Goal: Information Seeking & Learning: Learn about a topic

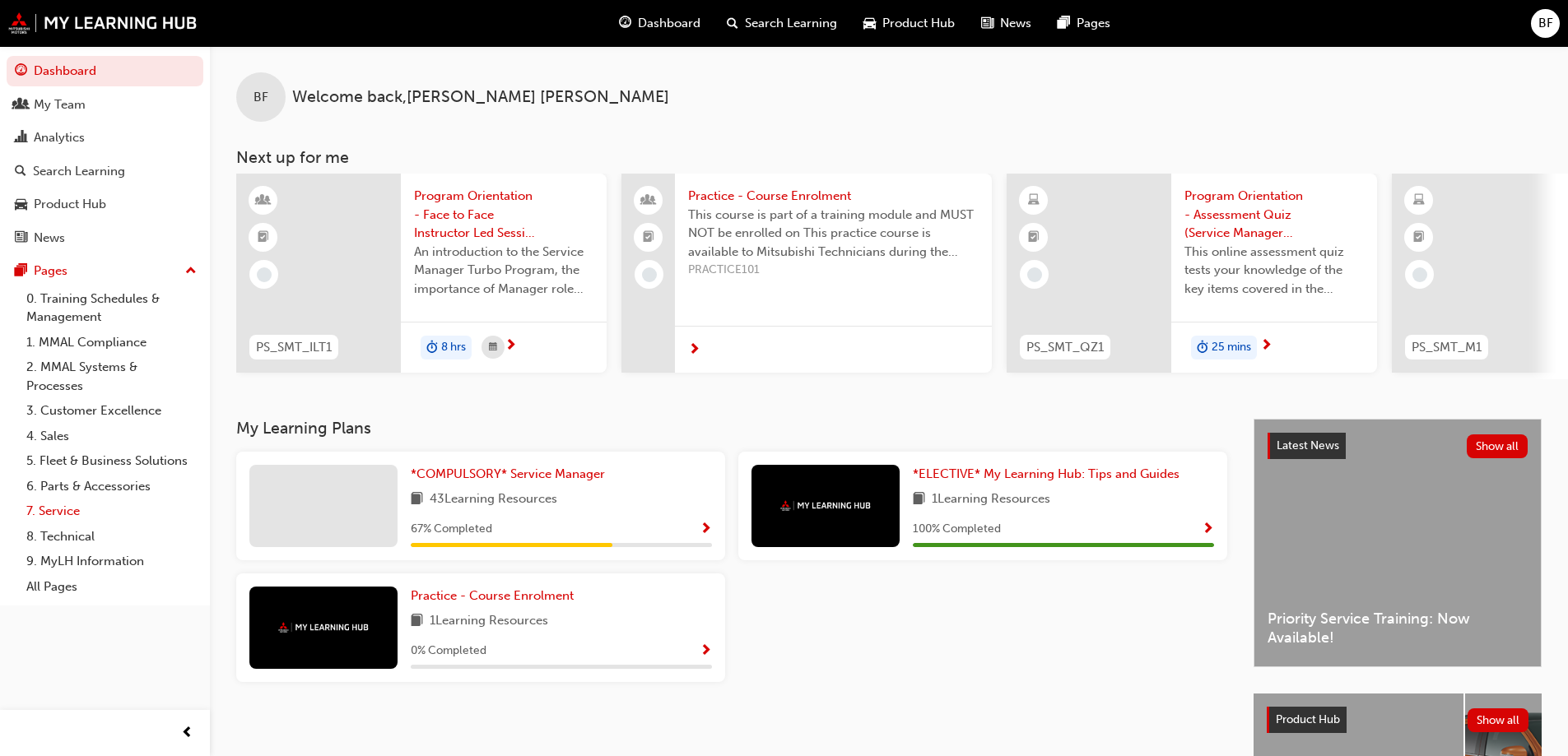
click at [73, 512] on link "7. Service" at bounding box center [111, 512] width 183 height 26
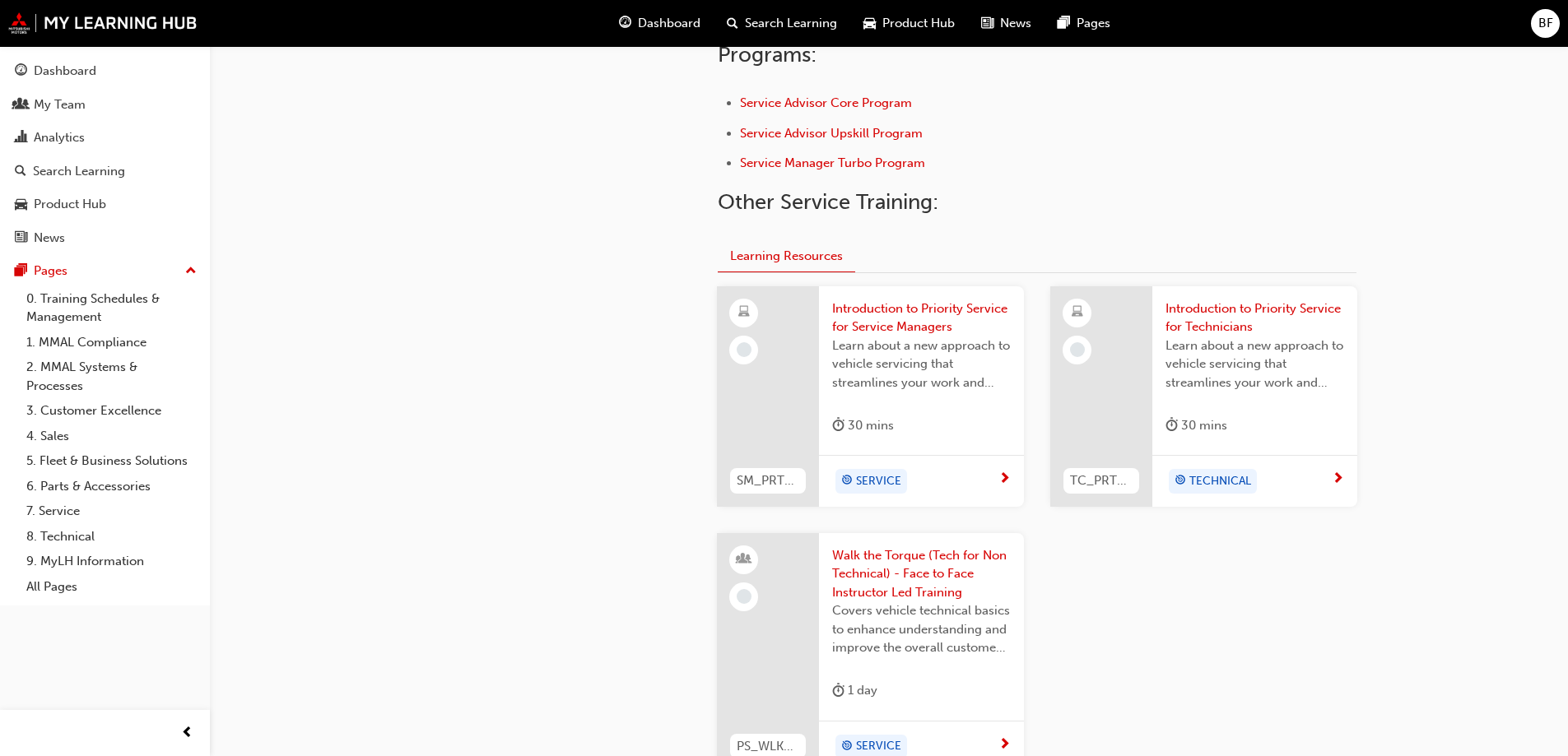
scroll to position [615, 0]
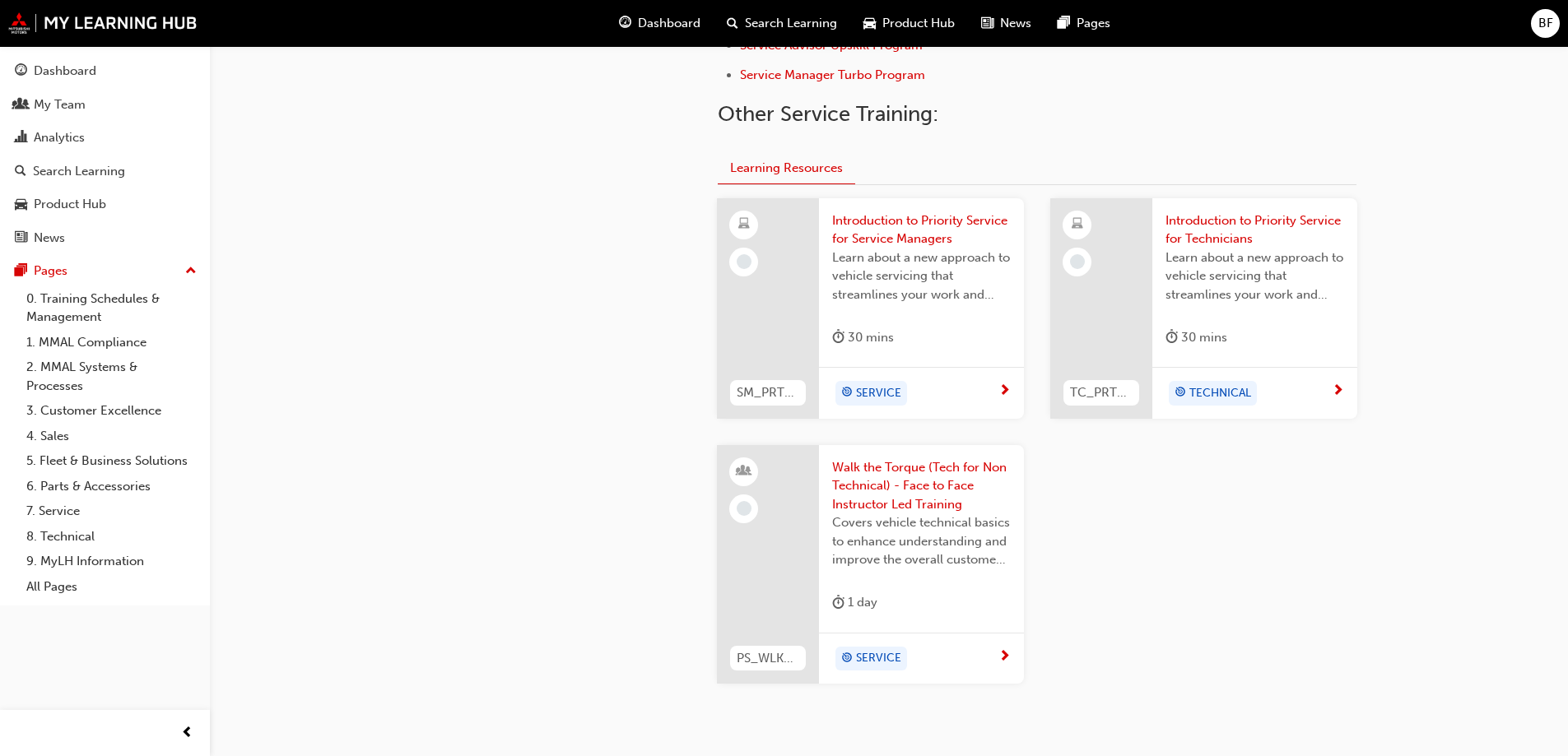
click at [1221, 298] on span "Learn about a new approach to vehicle servicing that streamlines your work and …" at bounding box center [1255, 277] width 179 height 56
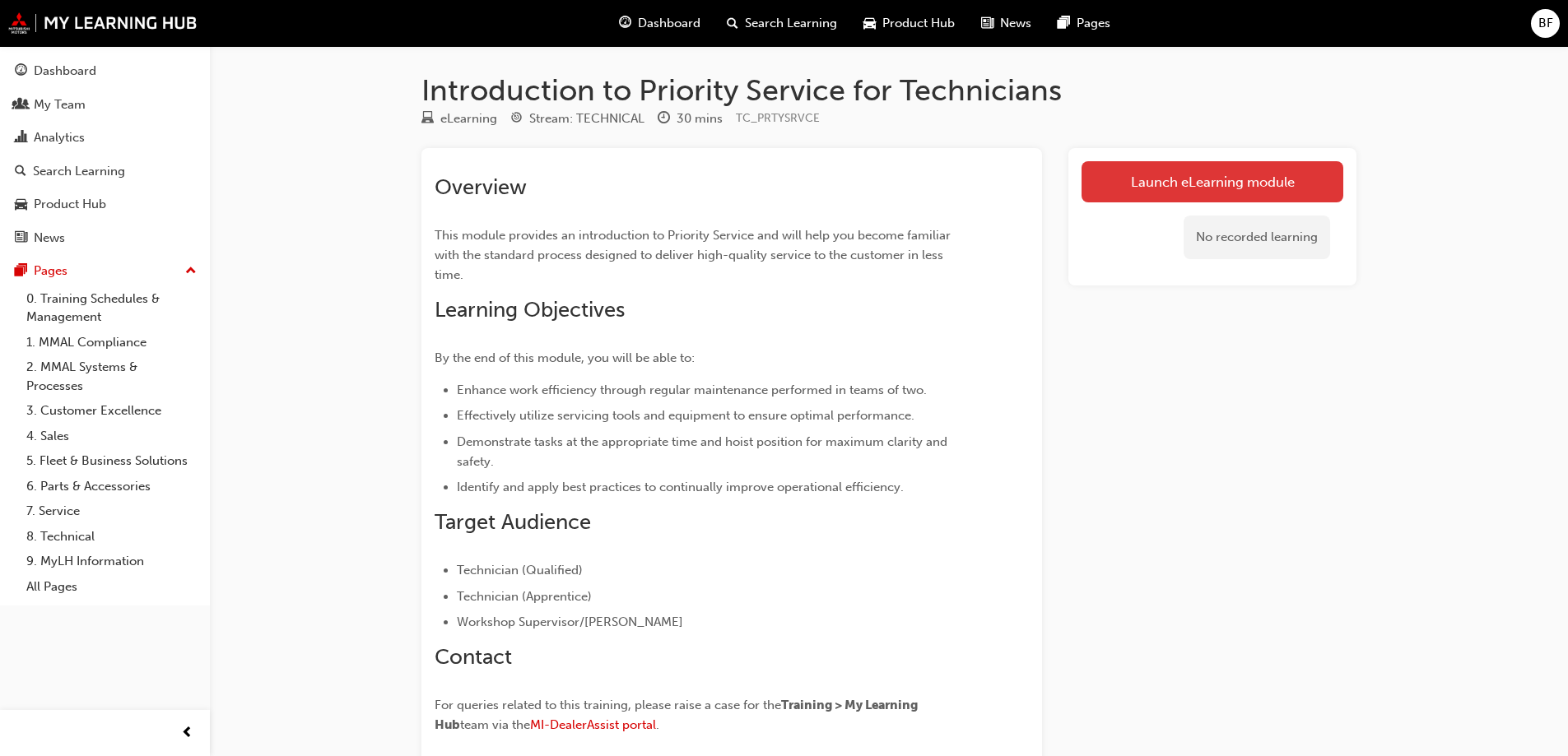
click at [1182, 181] on link "Launch eLearning module" at bounding box center [1212, 182] width 262 height 41
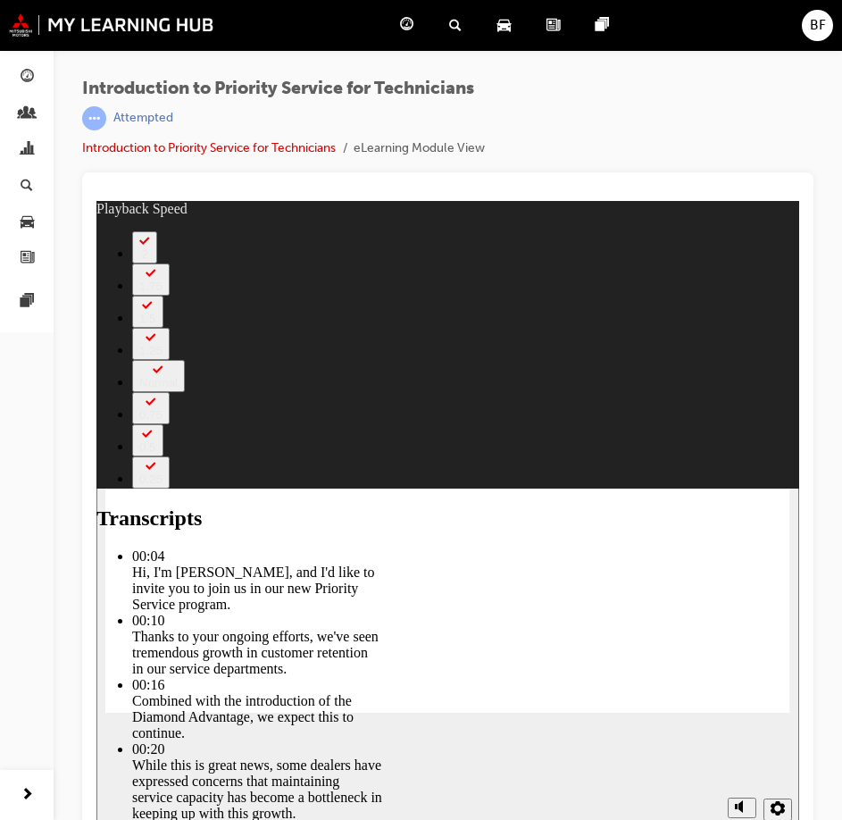
type input "127"
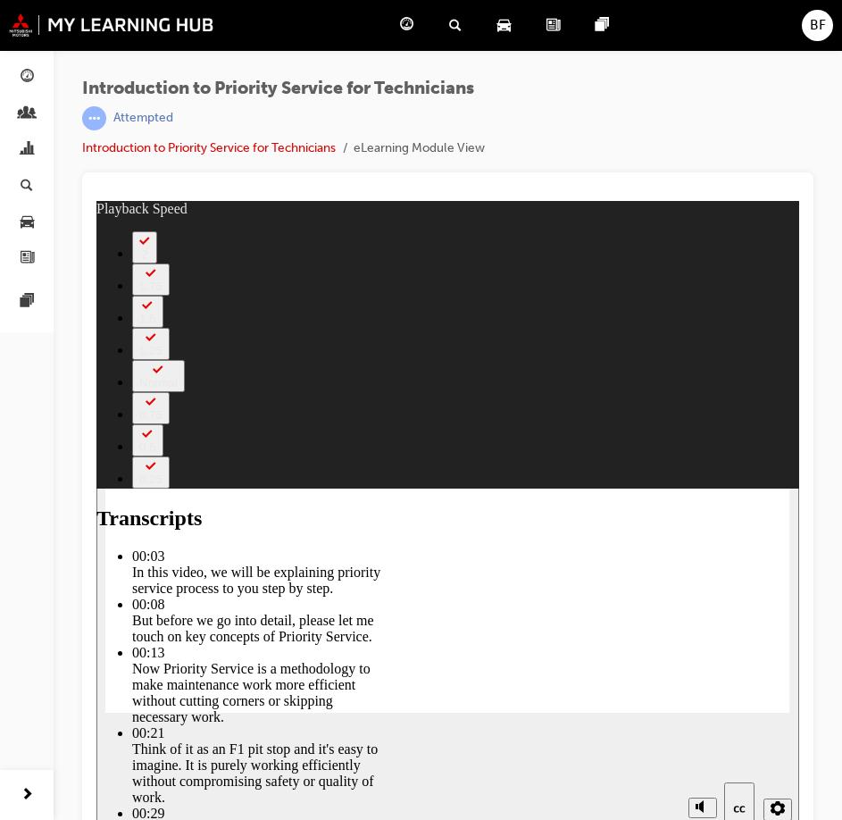
type input "118"
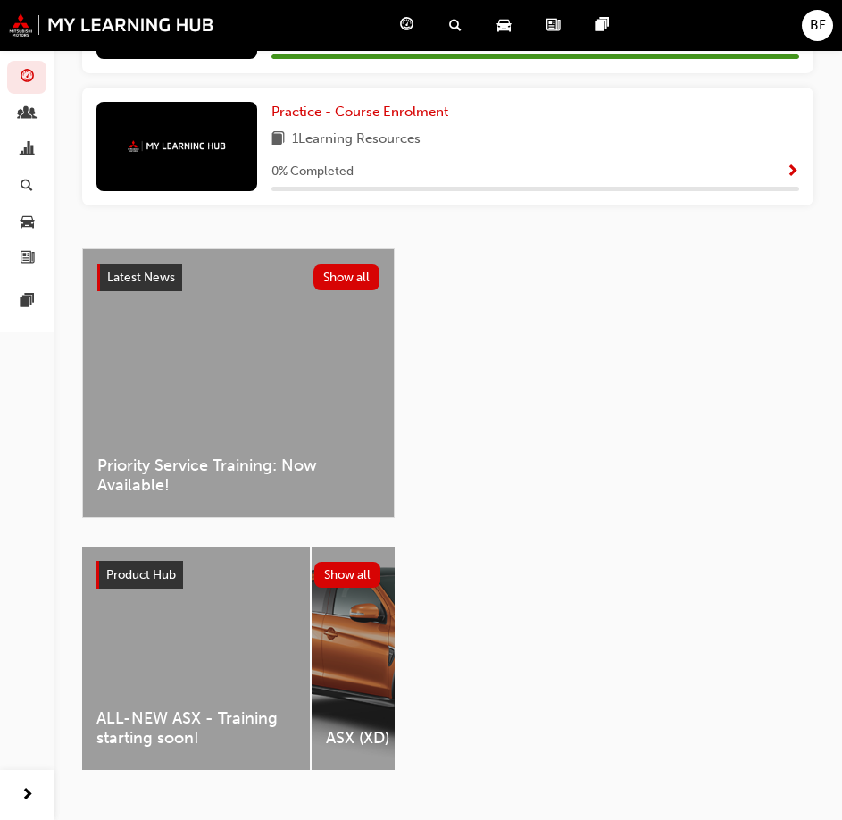
scroll to position [708, 0]
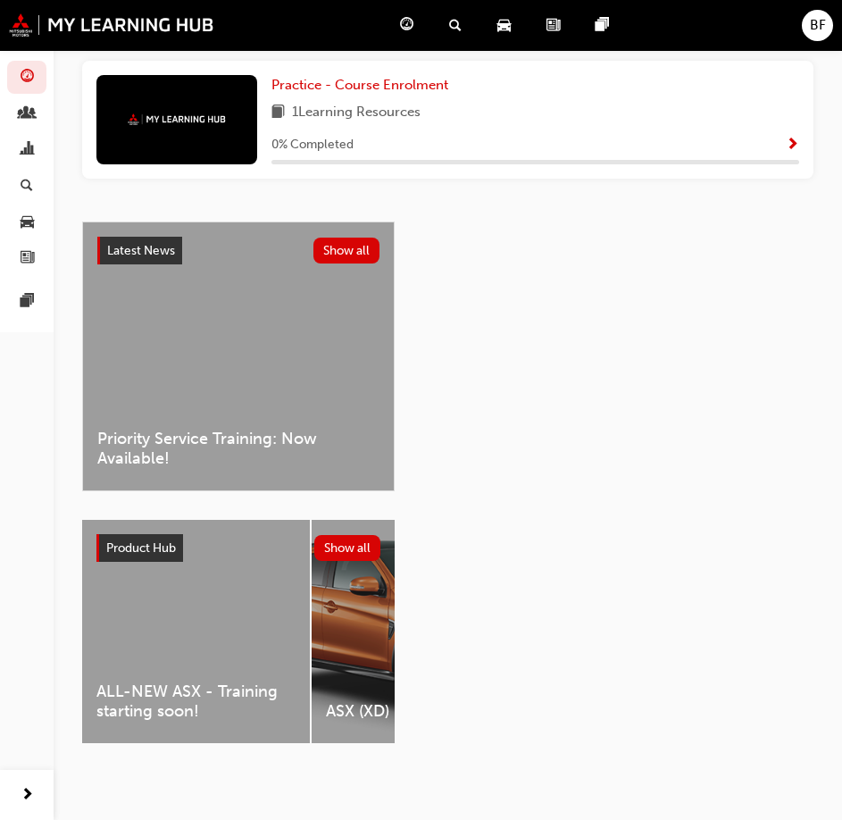
click at [186, 633] on div "ALL-NEW ASX - Training starting soon!" at bounding box center [196, 631] width 228 height 223
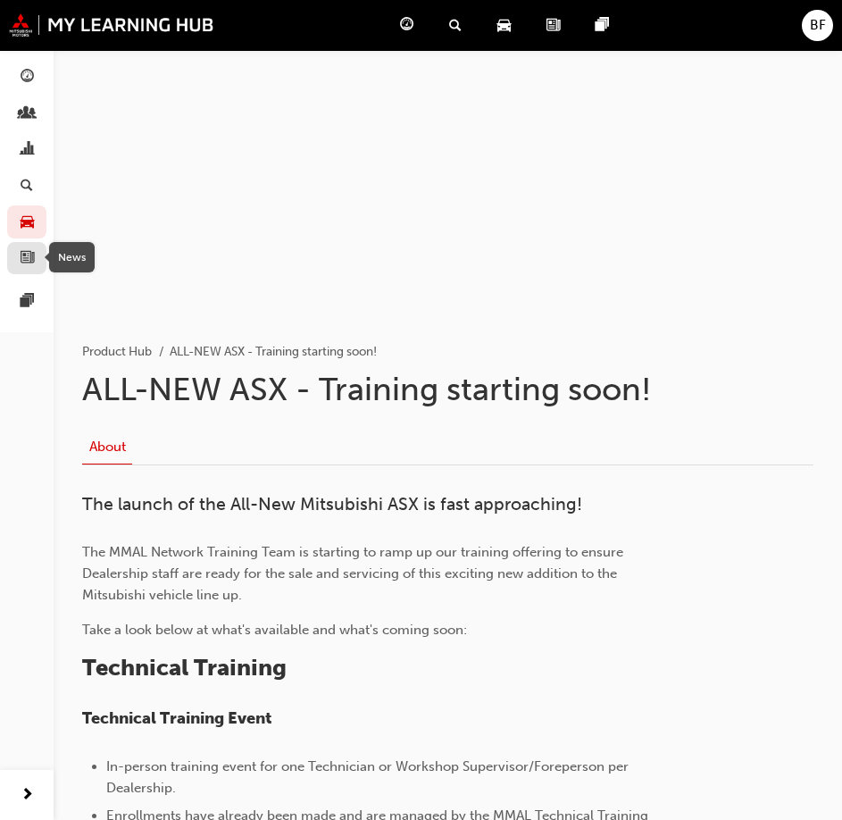
click at [29, 260] on span "news-icon" at bounding box center [27, 259] width 13 height 16
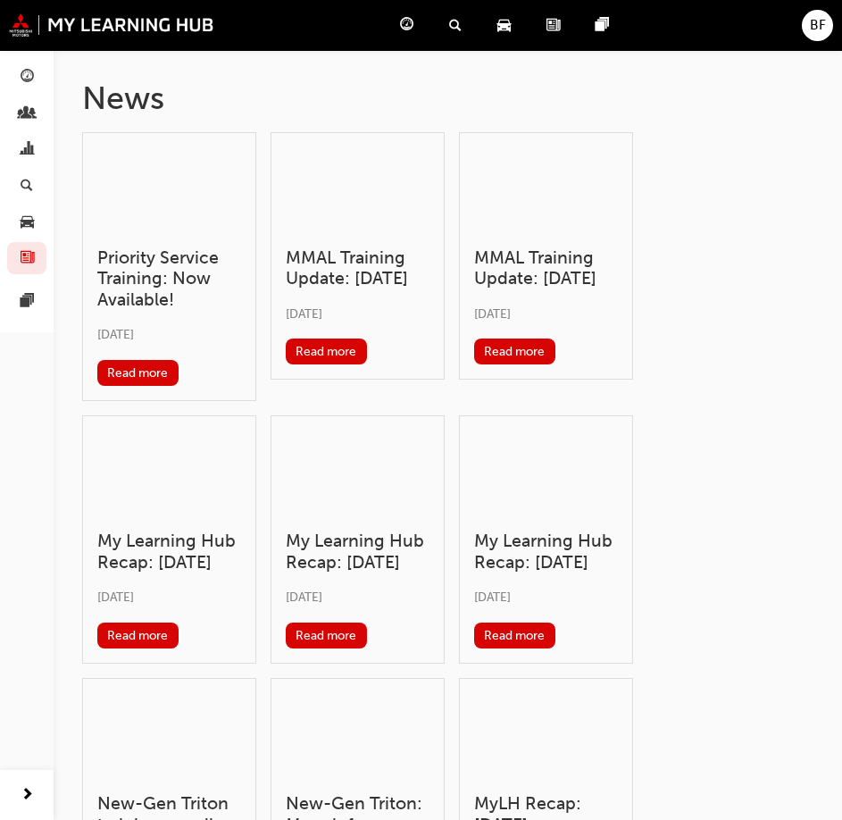
click at [159, 278] on h3 "Priority Service Training: Now Available!" at bounding box center [169, 278] width 144 height 62
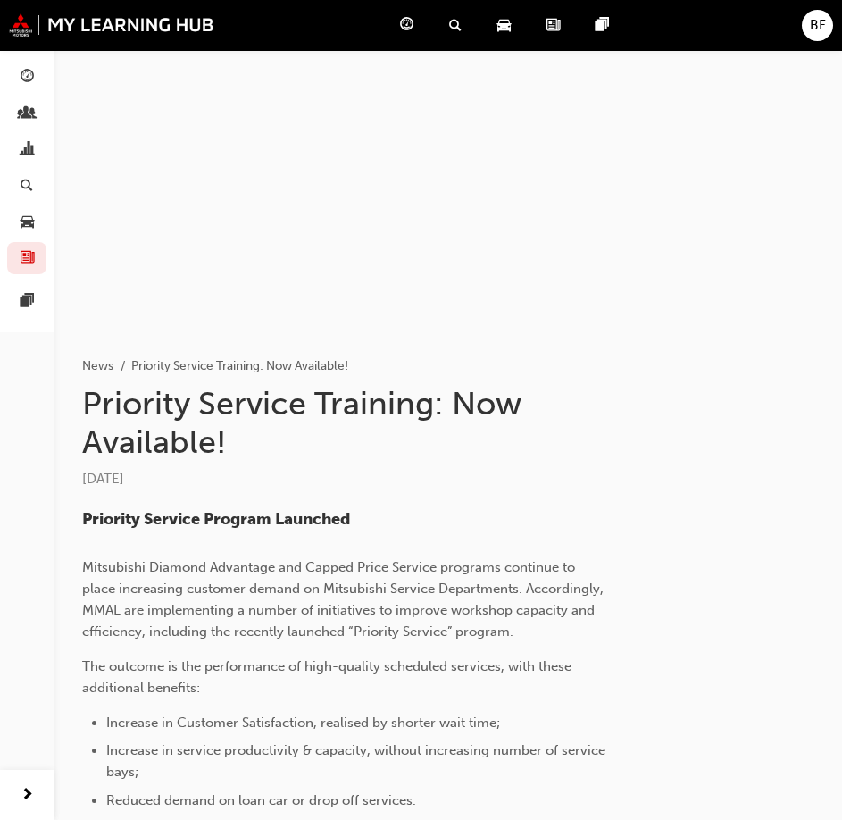
click at [404, 36] on span "guage-icon" at bounding box center [406, 25] width 13 height 22
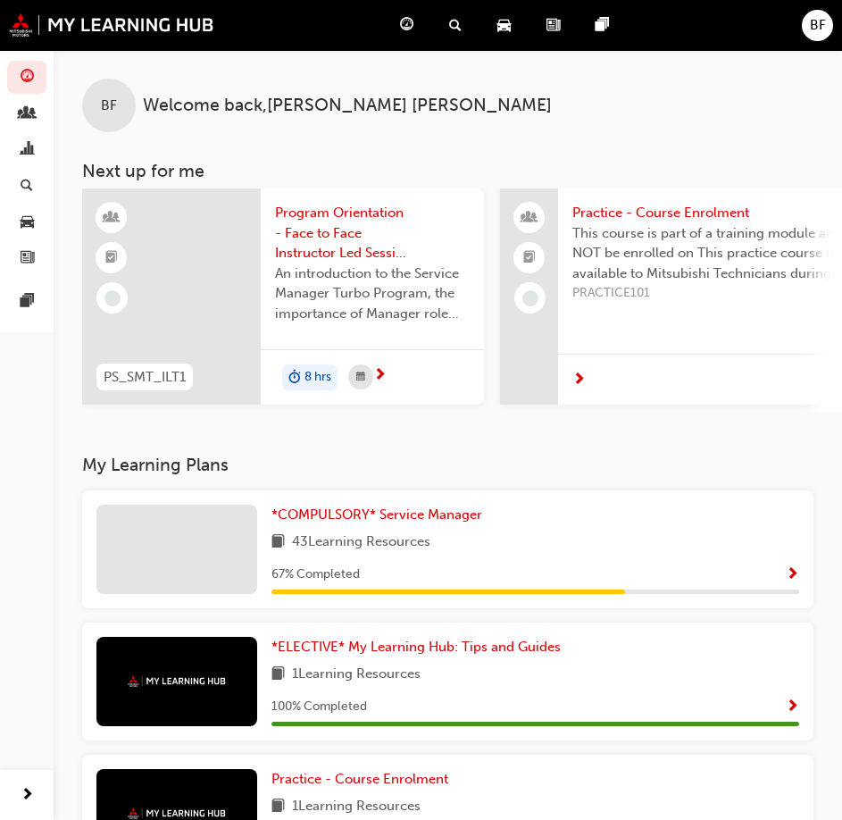
click at [119, 112] on div "BF" at bounding box center [109, 106] width 54 height 54
click at [220, 106] on span "Welcome back , [PERSON_NAME]" at bounding box center [347, 106] width 409 height 21
click at [402, 25] on span "guage-icon" at bounding box center [406, 25] width 13 height 22
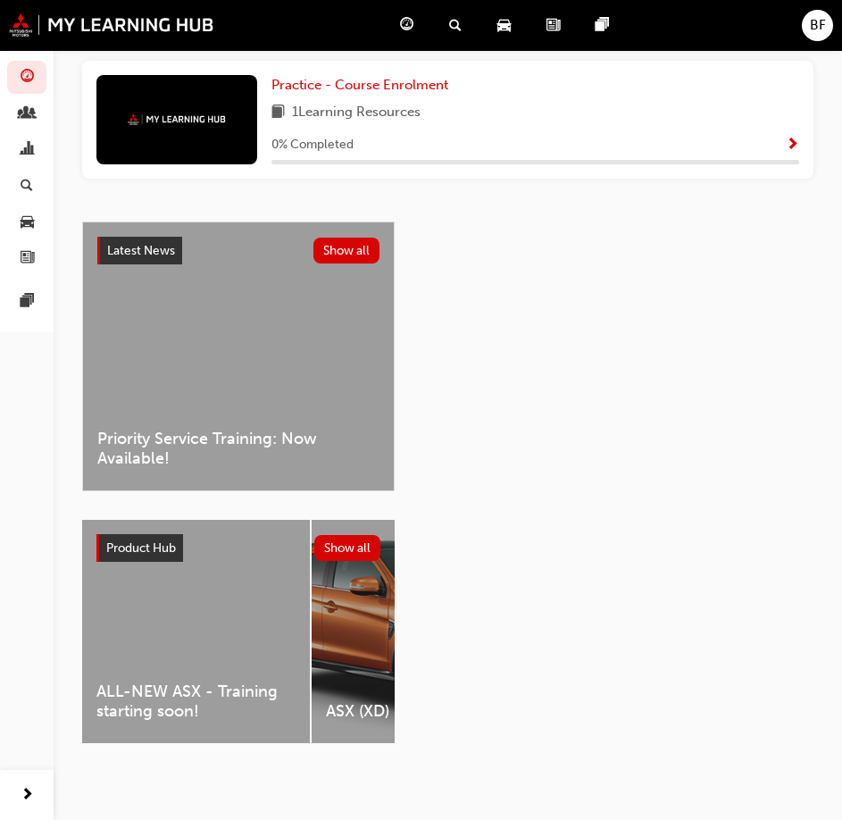
scroll to position [518, 0]
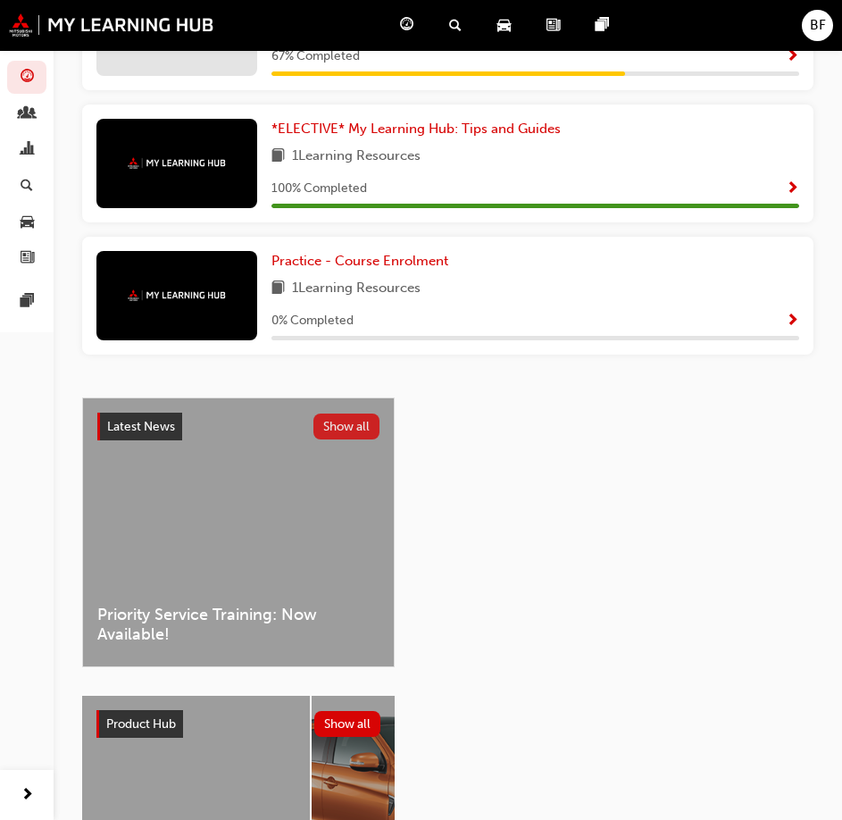
click at [362, 435] on button "Show all" at bounding box center [346, 426] width 67 height 26
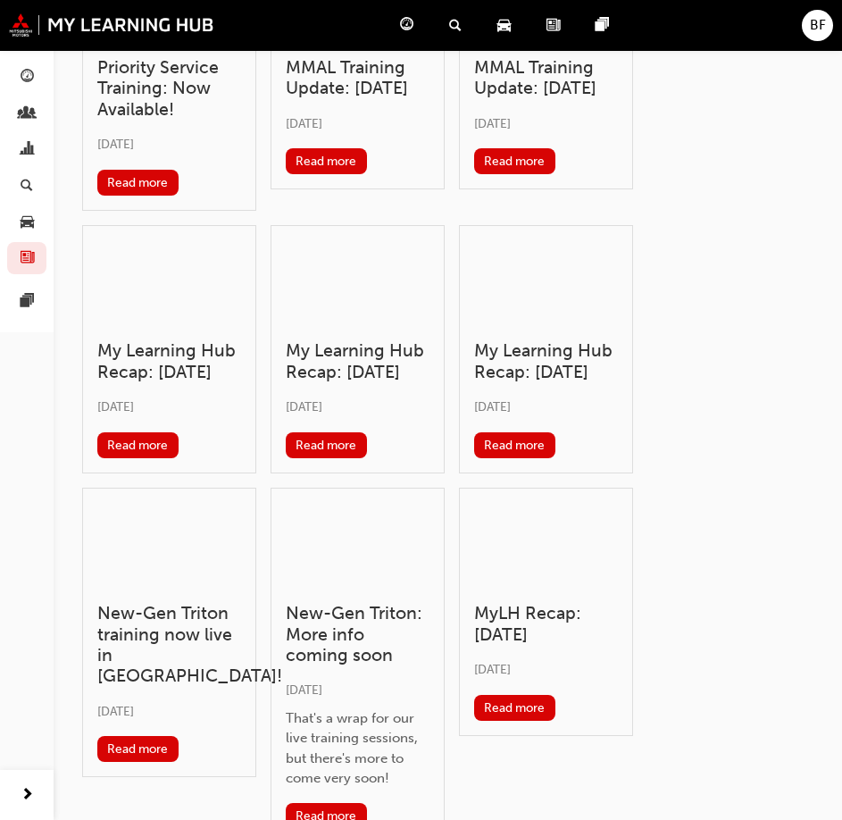
scroll to position [286, 0]
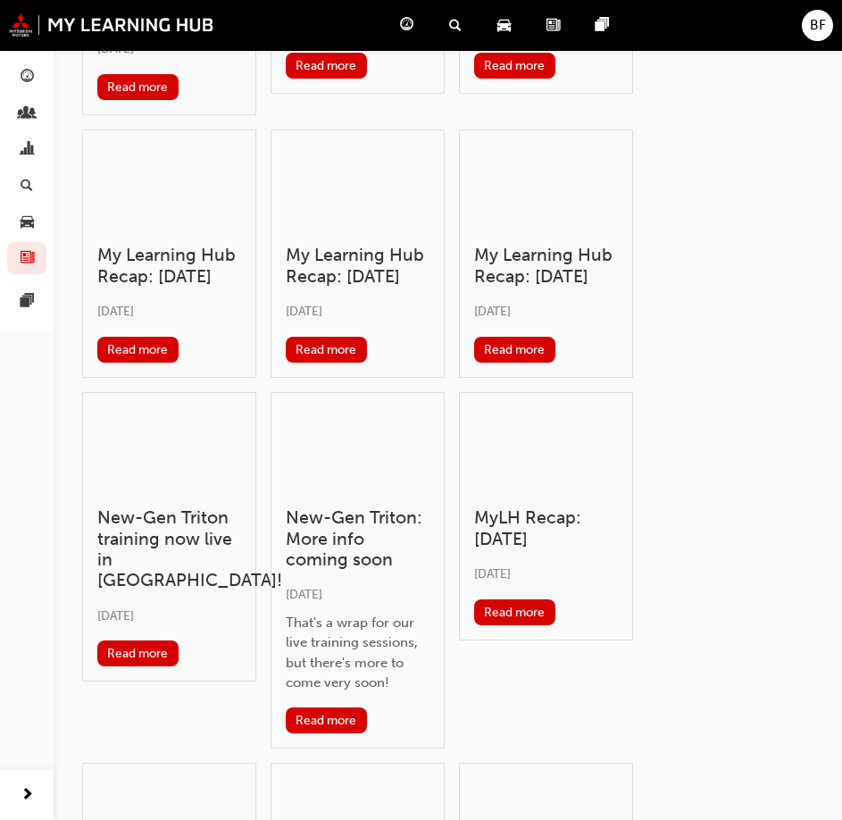
click at [176, 485] on div at bounding box center [169, 450] width 144 height 87
